Goal: Information Seeking & Learning: Understand process/instructions

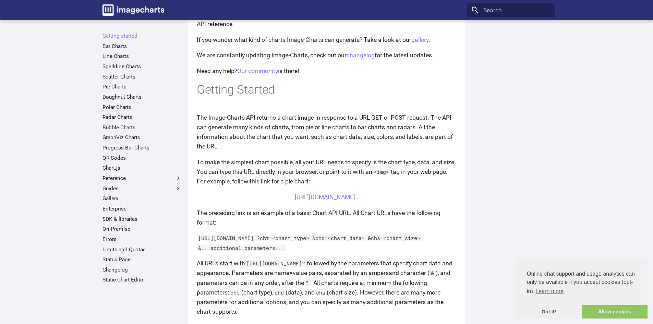
scroll to position [103, 0]
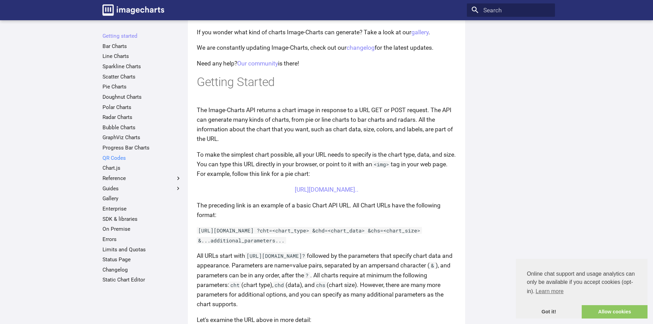
click at [120, 156] on link "QR Codes" at bounding box center [141, 158] width 79 height 7
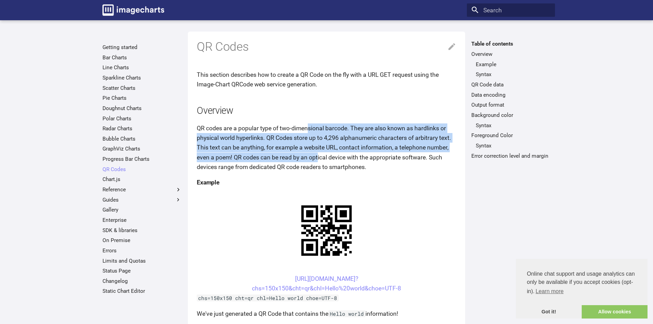
drag, startPoint x: 310, startPoint y: 123, endPoint x: 318, endPoint y: 158, distance: 35.4
click at [318, 158] on p "QR codes are a popular type of two-dimensional barcode. They are also known as …" at bounding box center [326, 147] width 259 height 48
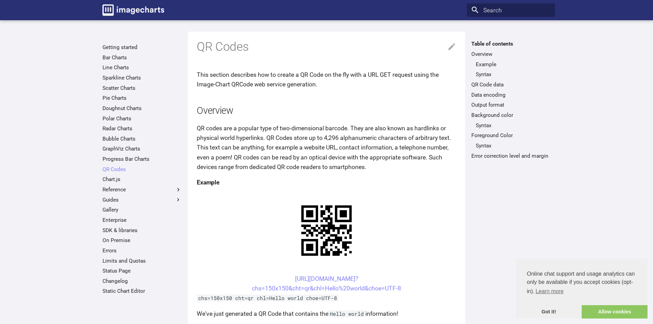
drag, startPoint x: 277, startPoint y: 276, endPoint x: 413, endPoint y: 287, distance: 136.8
click at [413, 287] on center "https://image-charts.com/chart? chs=150x150&cht=qr&chl=Hello%20world&choe=UTF-8" at bounding box center [326, 283] width 259 height 19
copy link "https://image-charts.com/chart? chs=150x150&cht=qr&chl=Hello%20world&choe=UTF-8"
